Goal: Information Seeking & Learning: Learn about a topic

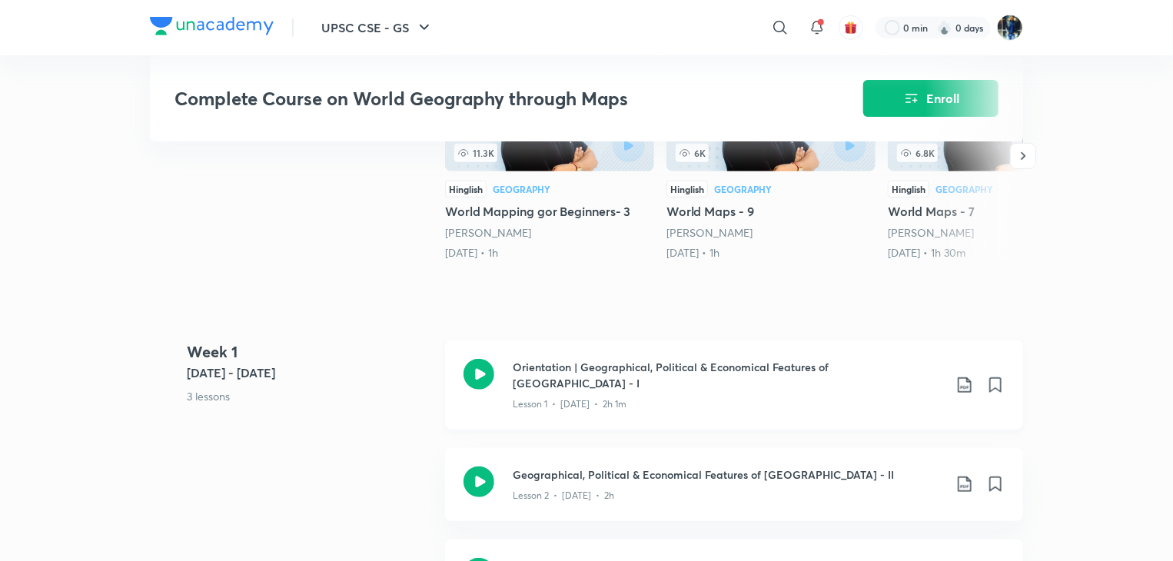
scroll to position [512, 0]
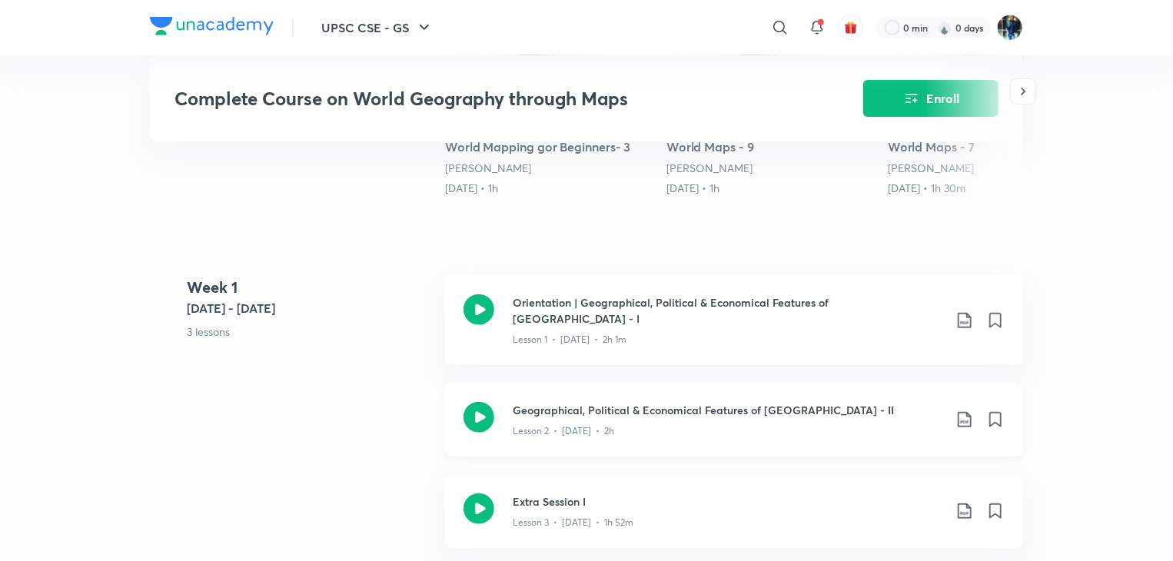
click at [646, 402] on h3 "Geographical, Political & Economical Features of [GEOGRAPHIC_DATA] - II" at bounding box center [728, 410] width 430 height 16
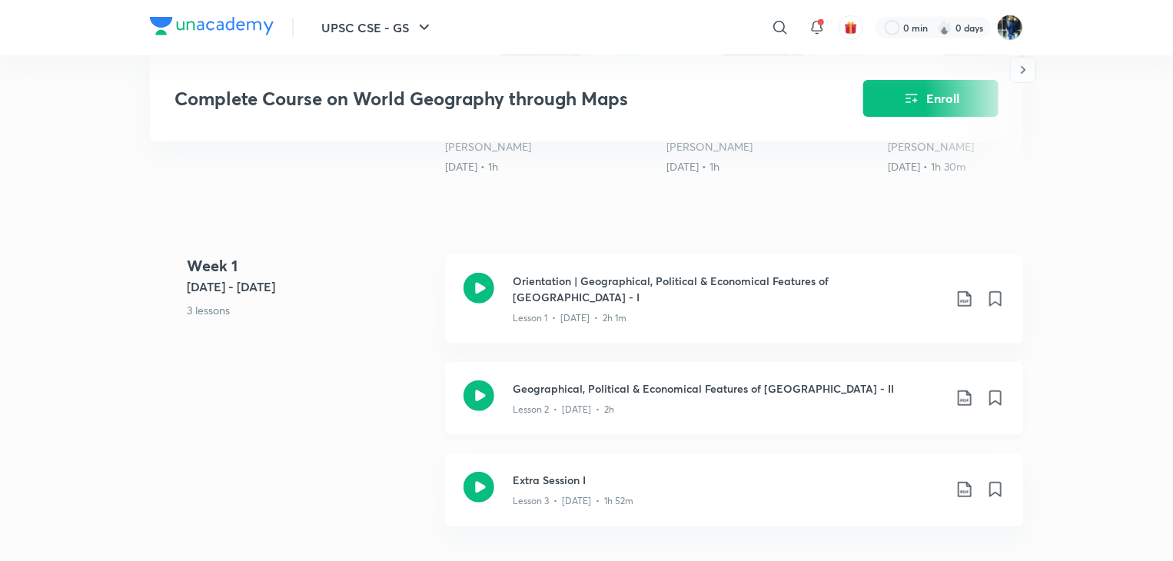
scroll to position [537, 0]
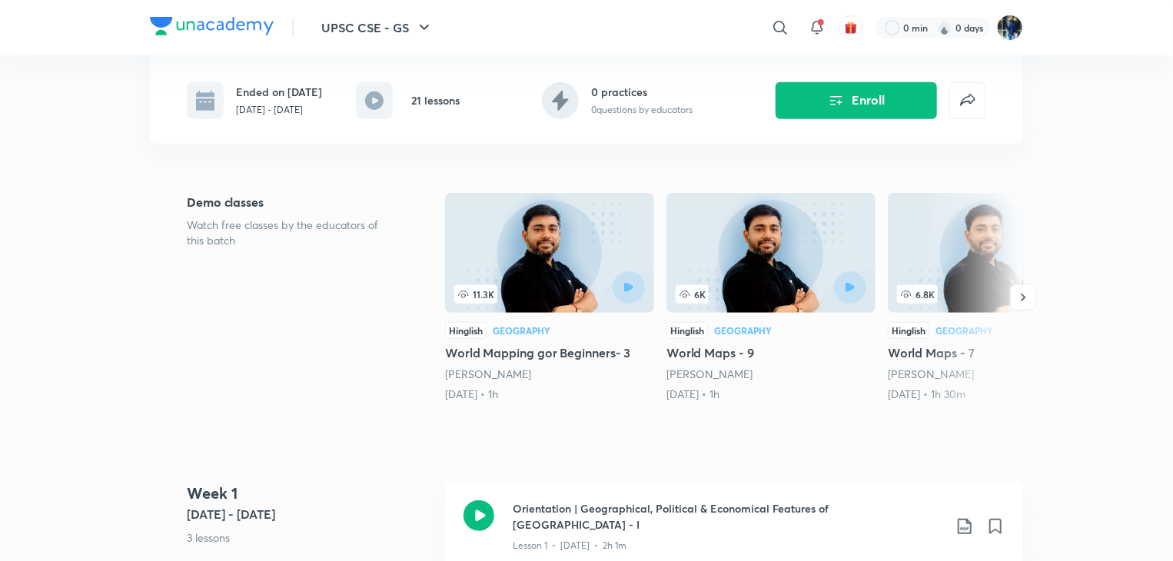
scroll to position [304, 0]
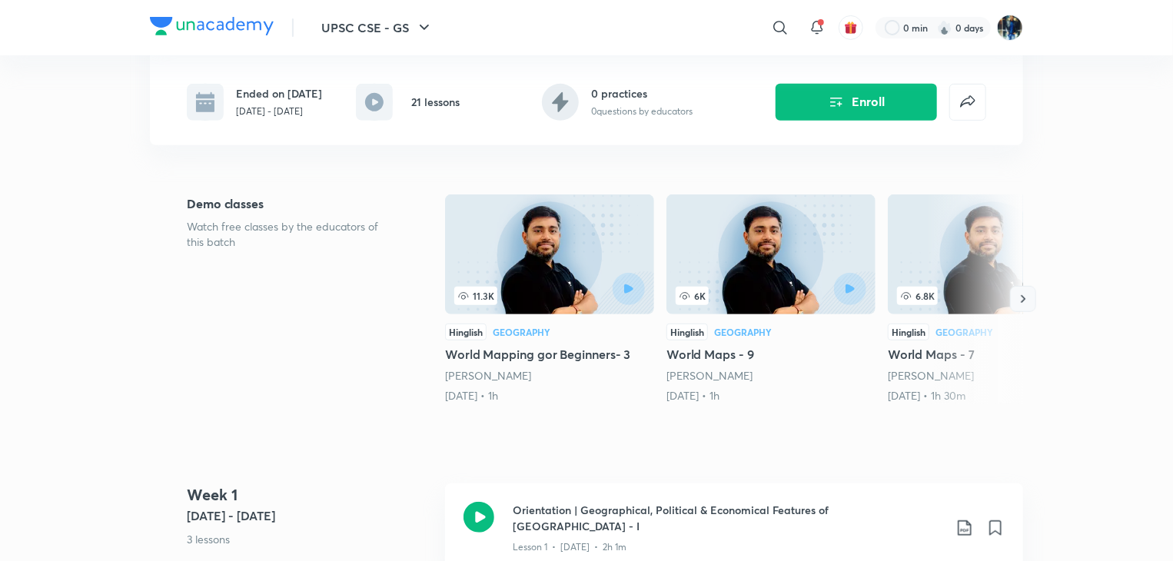
click at [1021, 304] on icon "button" at bounding box center [1023, 298] width 15 height 15
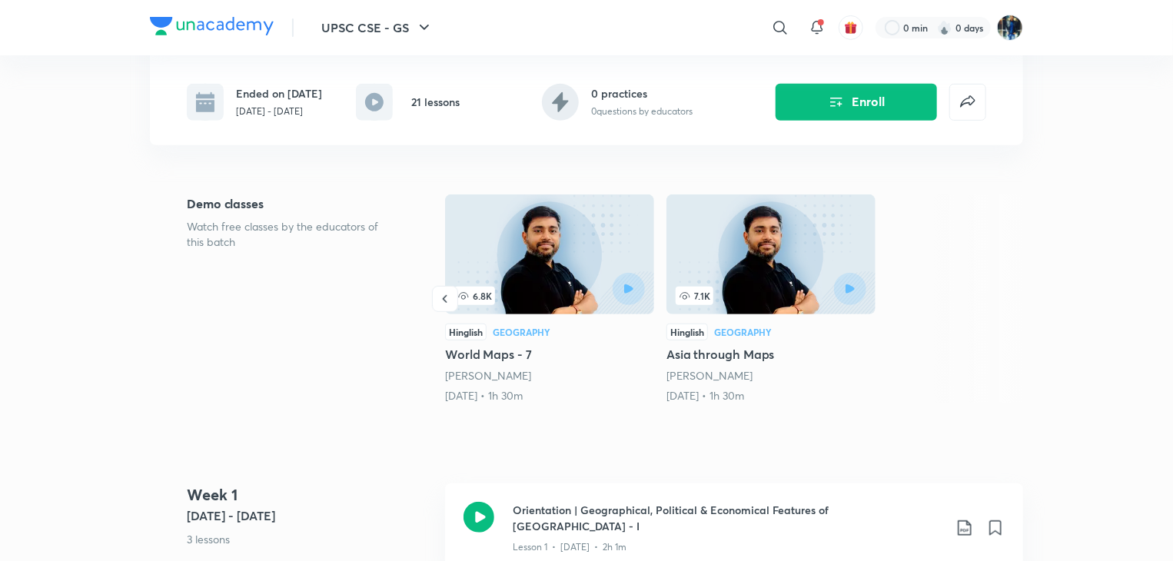
click at [1021, 304] on div at bounding box center [974, 298] width 98 height 209
click at [452, 299] on icon "button" at bounding box center [444, 298] width 15 height 15
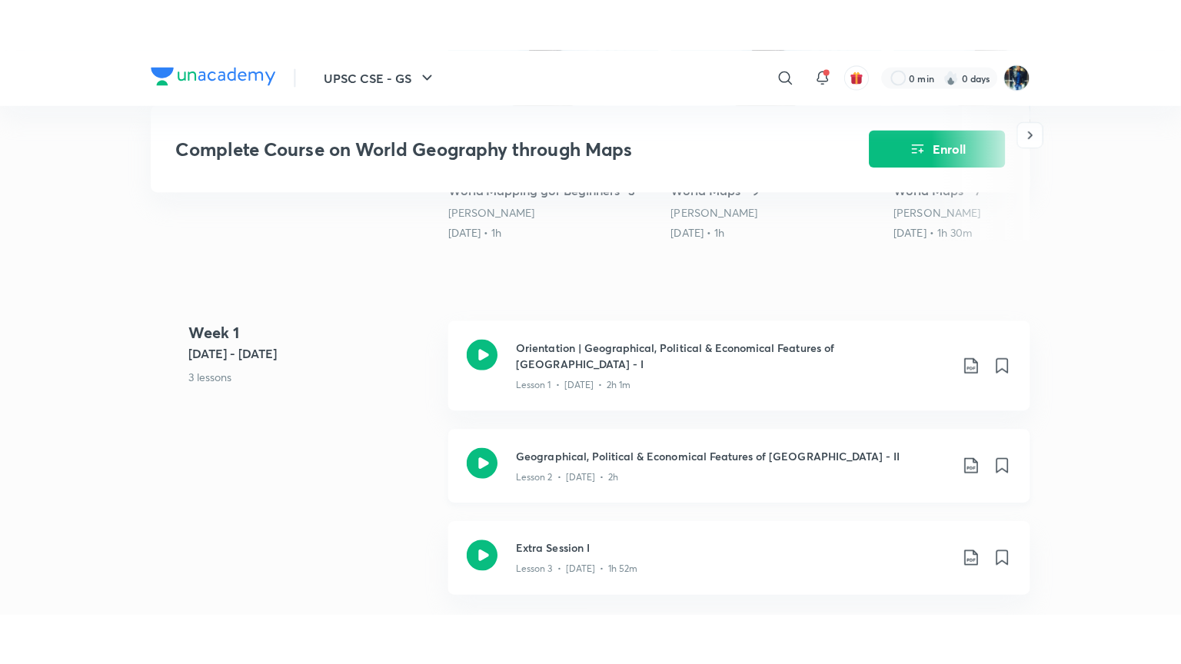
scroll to position [518, 0]
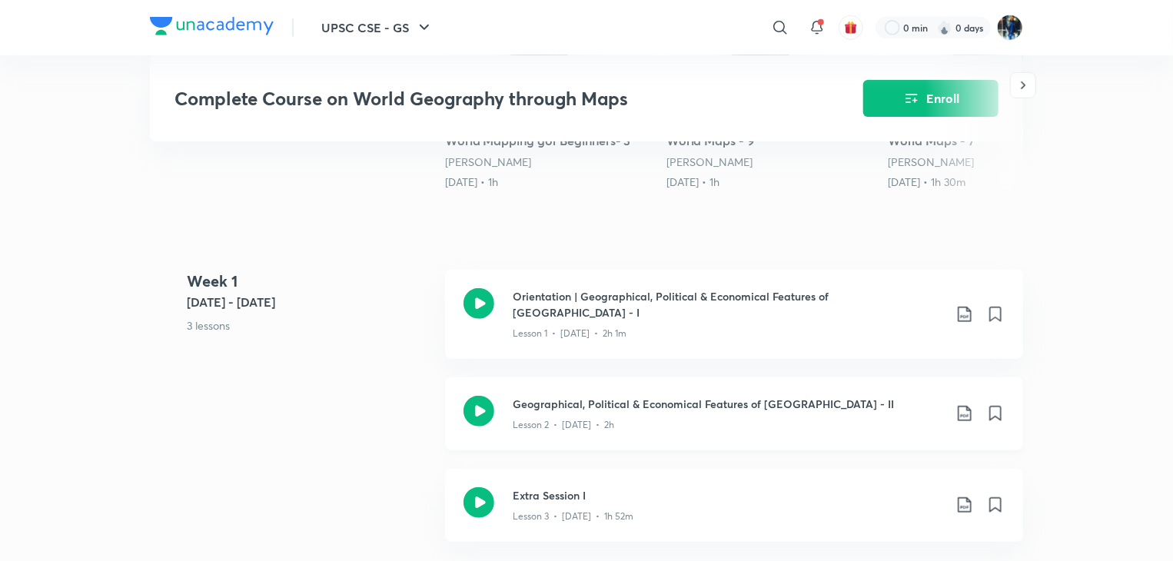
click at [726, 396] on h3 "Geographical, Political & Economical Features of [GEOGRAPHIC_DATA] - II" at bounding box center [728, 404] width 430 height 16
